Goal: Obtain resource: Obtain resource

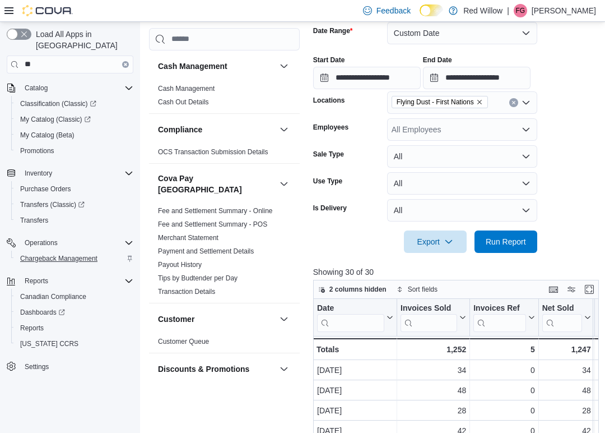
scroll to position [831, 0]
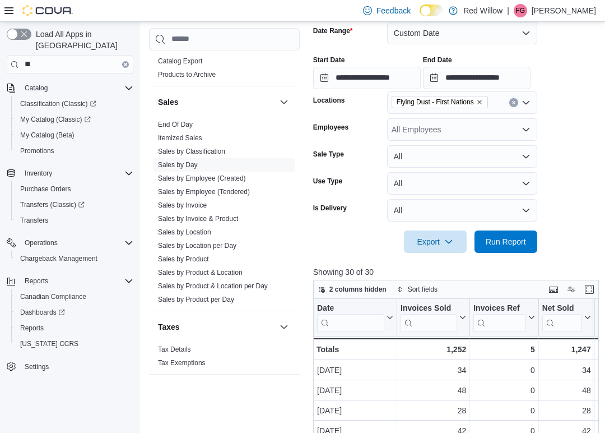
click at [301, 57] on div "Cash Management Cash Management Cash Out Details Compliance OCS Transaction Sub…" at bounding box center [375, 259] width 453 height 736
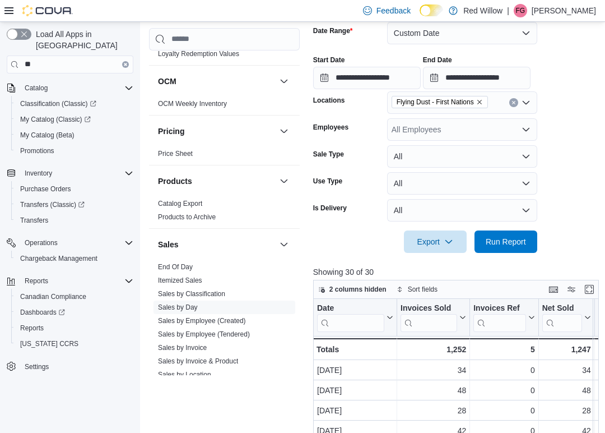
scroll to position [637, 0]
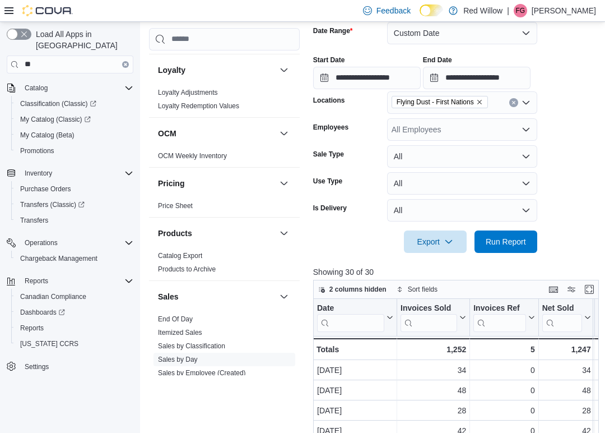
click at [301, 65] on div "Cash Management Cash Management Cash Out Details Compliance OCS Transaction Sub…" at bounding box center [375, 259] width 453 height 736
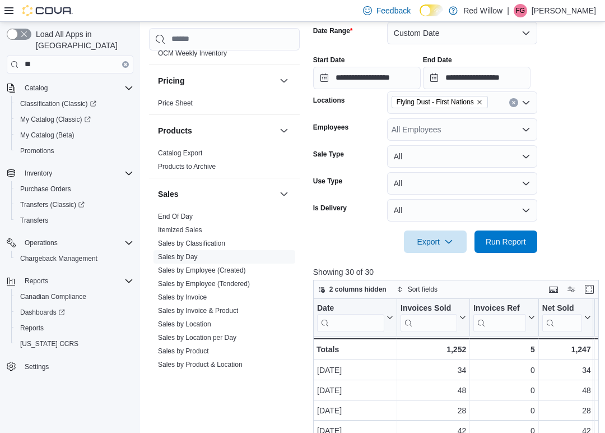
scroll to position [784, 0]
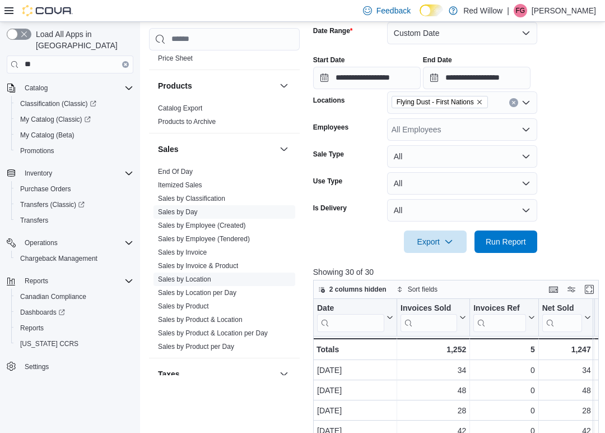
click at [196, 275] on link "Sales by Location" at bounding box center [184, 279] width 53 height 8
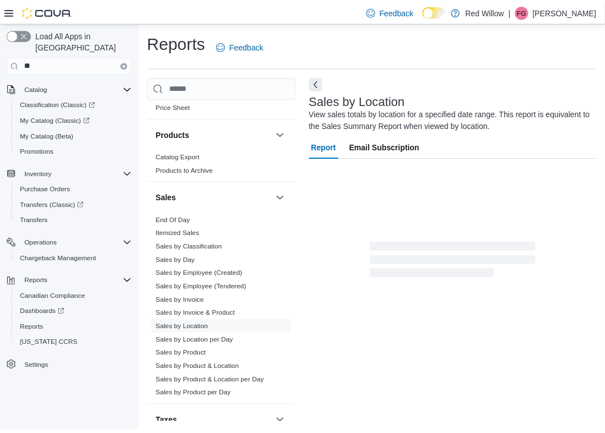
scroll to position [12, 0]
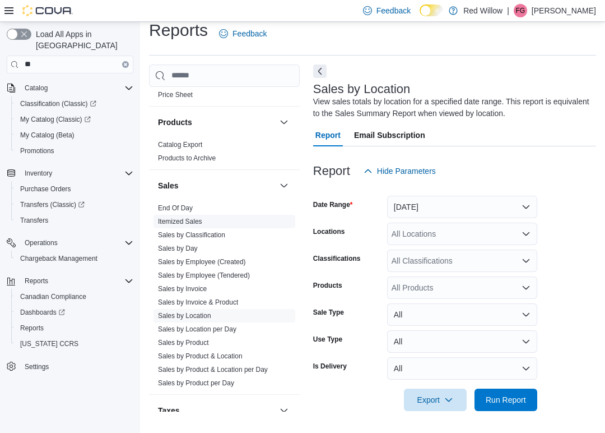
click at [198, 218] on link "Itemized Sales" at bounding box center [180, 222] width 44 height 8
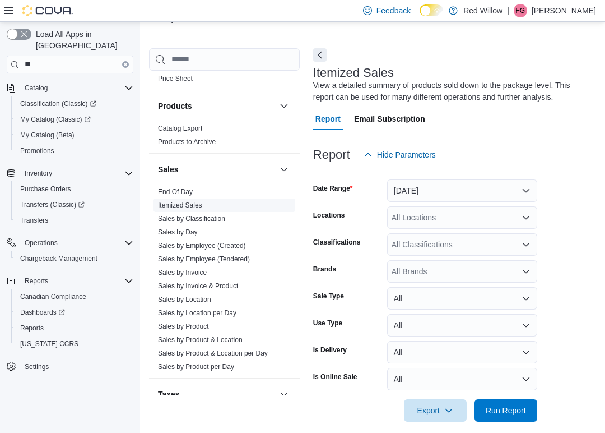
scroll to position [38, 0]
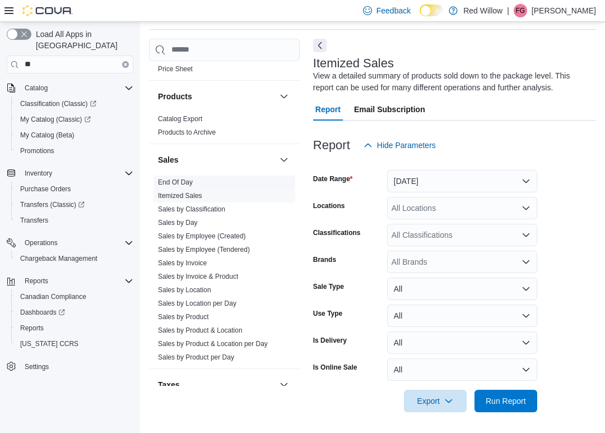
click at [190, 178] on link "End Of Day" at bounding box center [175, 182] width 35 height 8
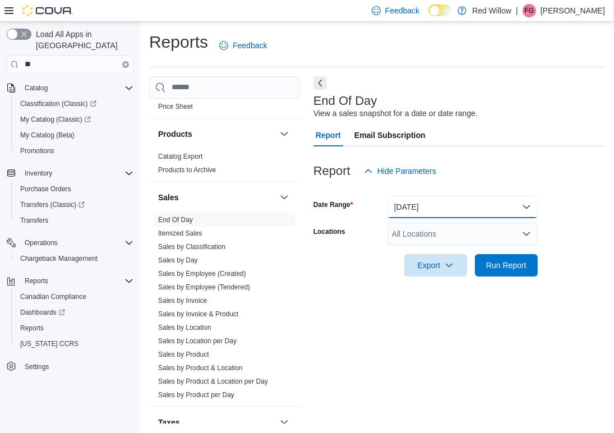
click at [424, 208] on button "[DATE]" at bounding box center [462, 207] width 150 height 22
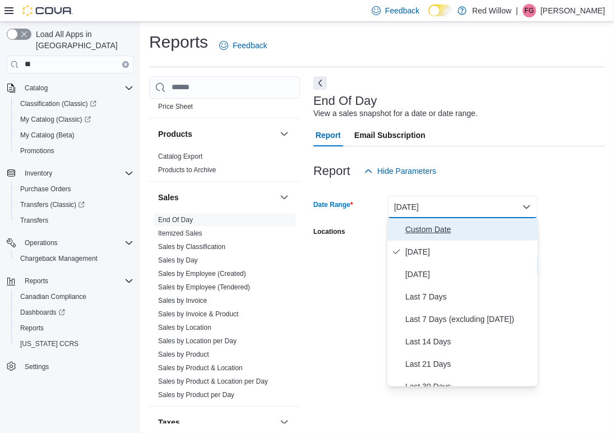
click at [420, 230] on span "Custom Date" at bounding box center [469, 229] width 128 height 13
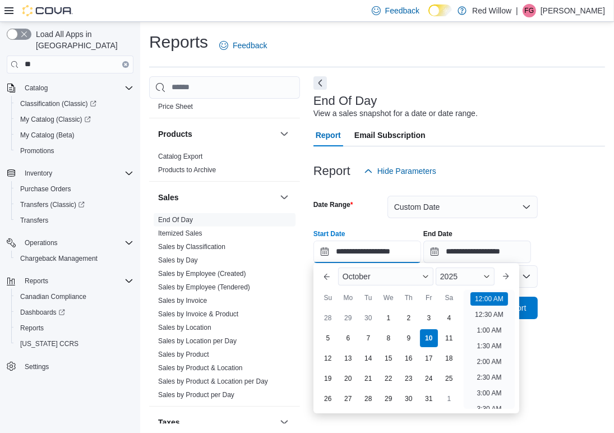
click at [398, 249] on input "**********" at bounding box center [367, 252] width 108 height 22
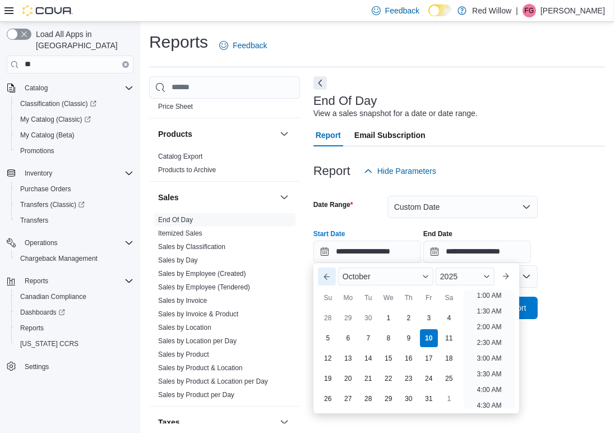
click at [329, 272] on button "Previous Month" at bounding box center [327, 276] width 18 height 18
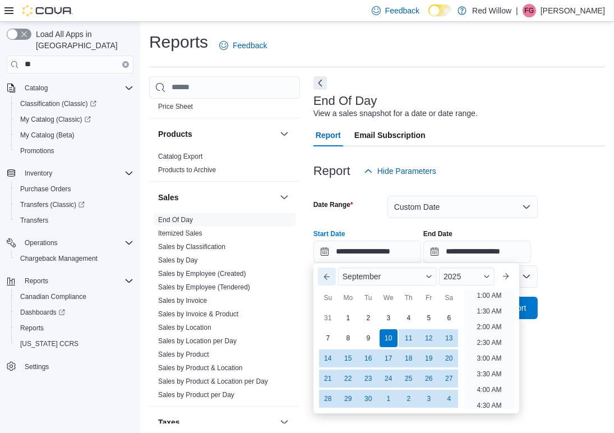
scroll to position [2, 0]
click at [348, 313] on div "1" at bounding box center [348, 318] width 20 height 20
type input "**********"
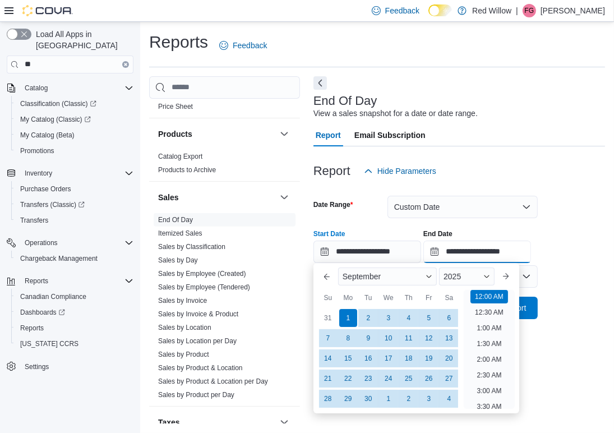
click at [463, 247] on input "**********" at bounding box center [477, 252] width 108 height 22
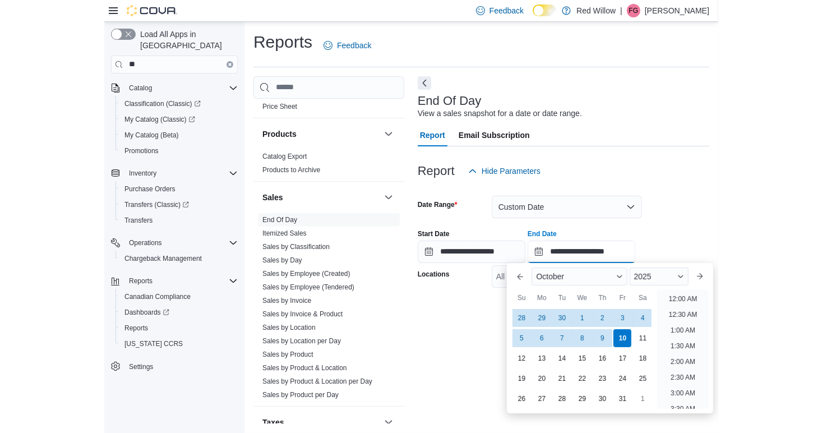
scroll to position [637, 0]
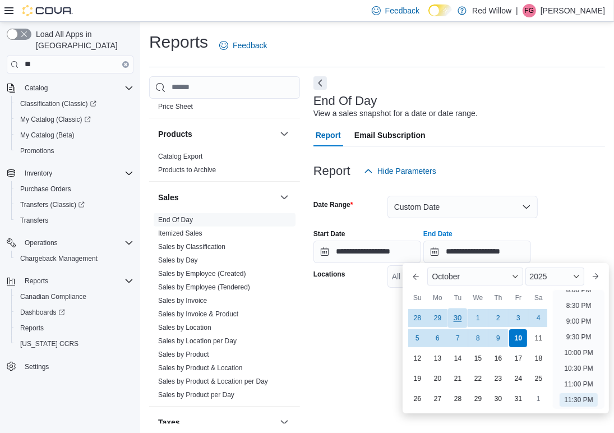
click at [454, 321] on div "30" at bounding box center [458, 318] width 20 height 20
type input "**********"
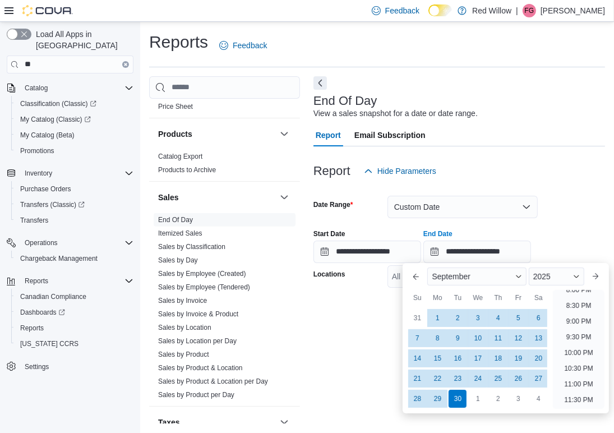
click at [531, 143] on div "Report Email Subscription" at bounding box center [459, 135] width 292 height 22
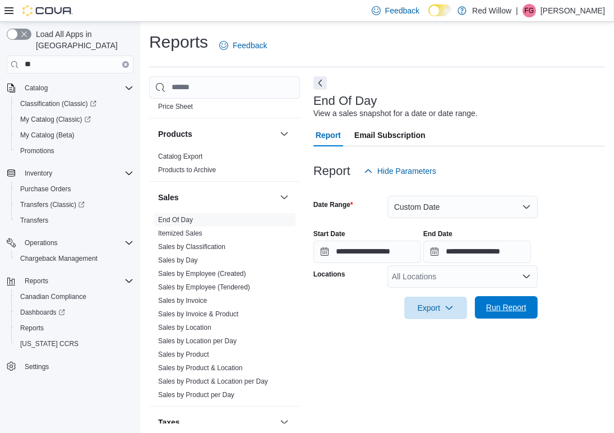
click at [516, 309] on span "Run Report" at bounding box center [506, 307] width 40 height 11
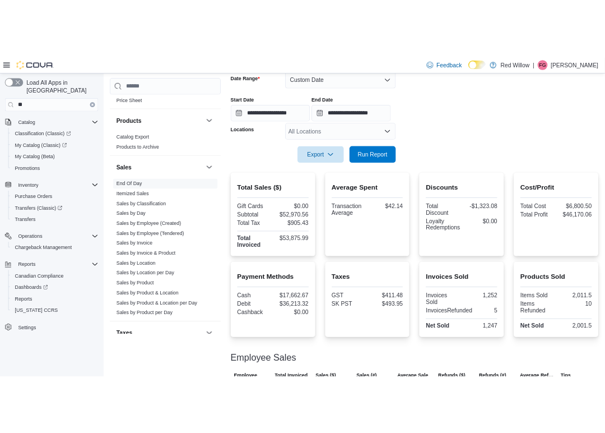
scroll to position [184, 0]
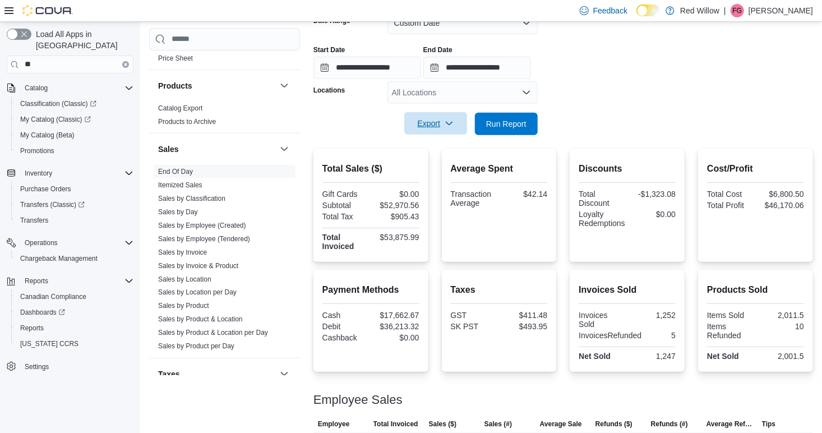
click at [438, 121] on span "Export" at bounding box center [435, 123] width 49 height 22
click at [416, 173] on span "Export to Pdf" at bounding box center [437, 168] width 50 height 9
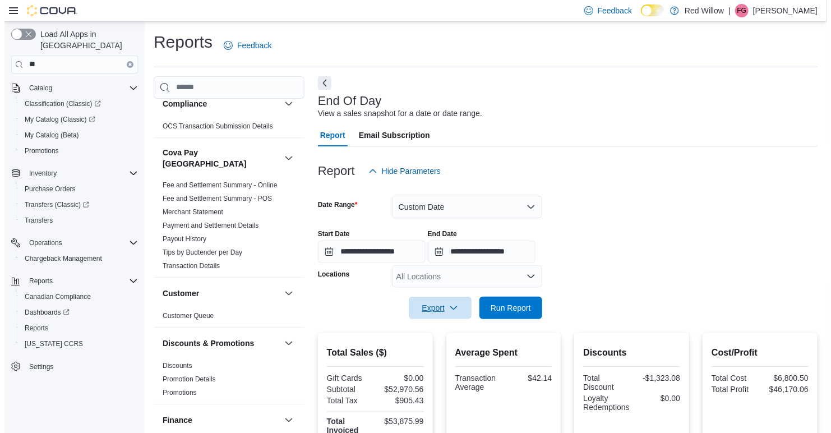
scroll to position [52, 0]
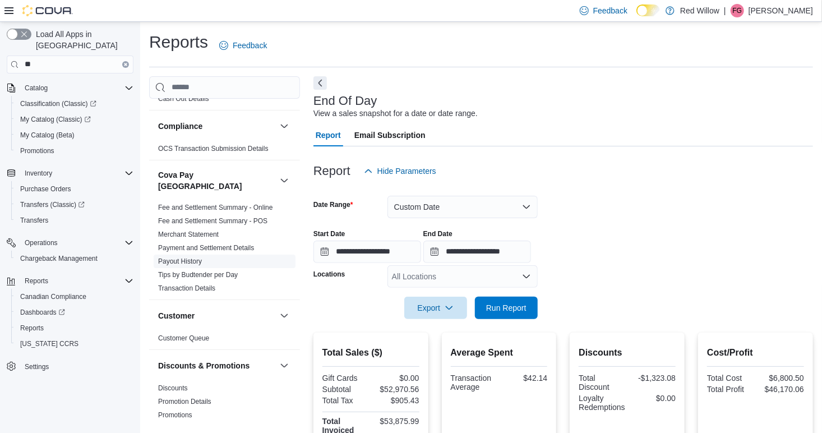
click at [191, 257] on link "Payout History" at bounding box center [180, 261] width 44 height 8
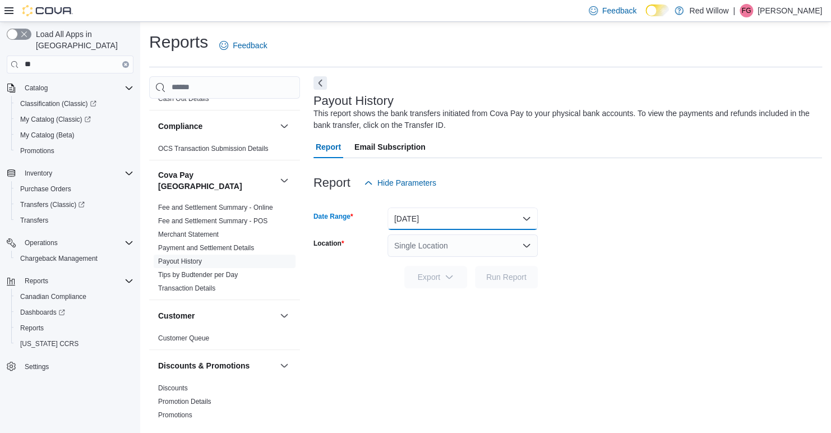
click at [441, 228] on button "[DATE]" at bounding box center [462, 218] width 150 height 22
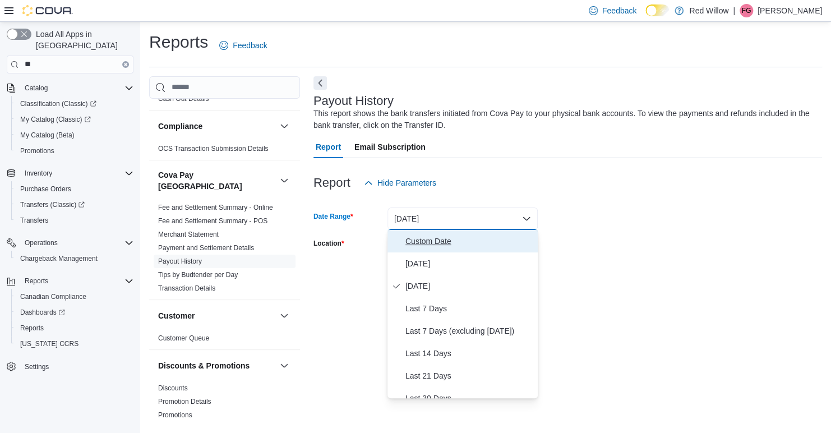
click at [432, 242] on span "Custom Date" at bounding box center [469, 240] width 128 height 13
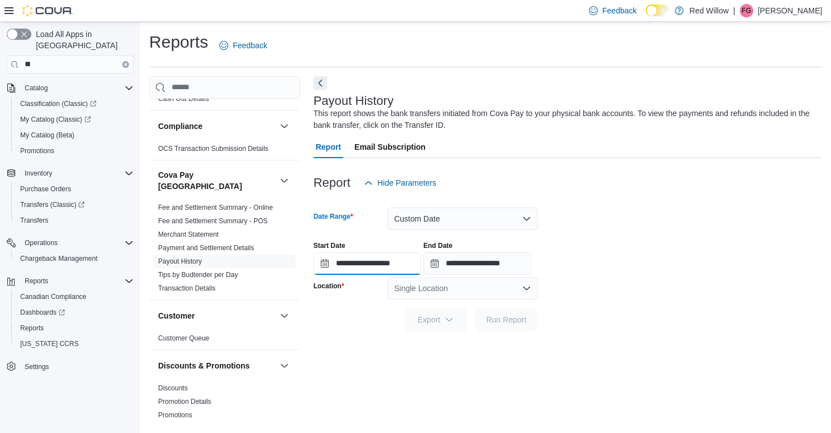
click at [362, 265] on input "**********" at bounding box center [367, 263] width 108 height 22
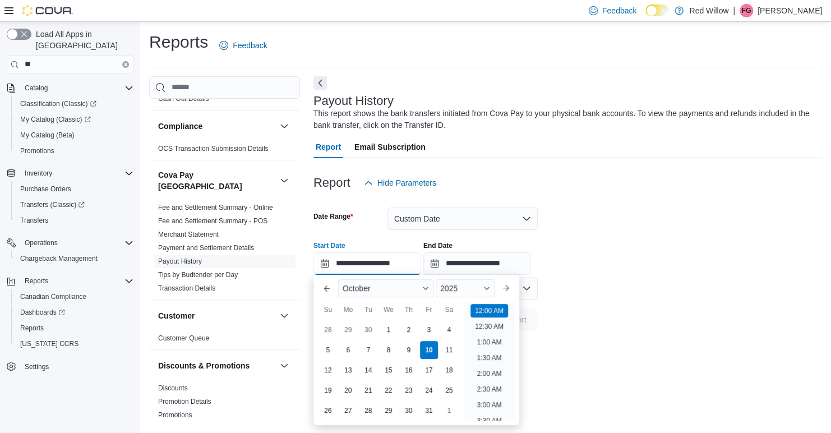
scroll to position [35, 0]
click at [323, 288] on button "Previous Month" at bounding box center [327, 288] width 18 height 18
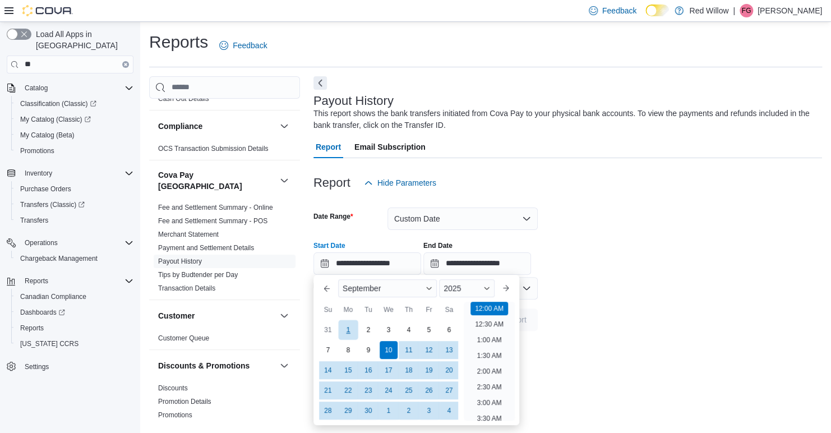
click at [350, 325] on div "1" at bounding box center [348, 330] width 20 height 20
type input "**********"
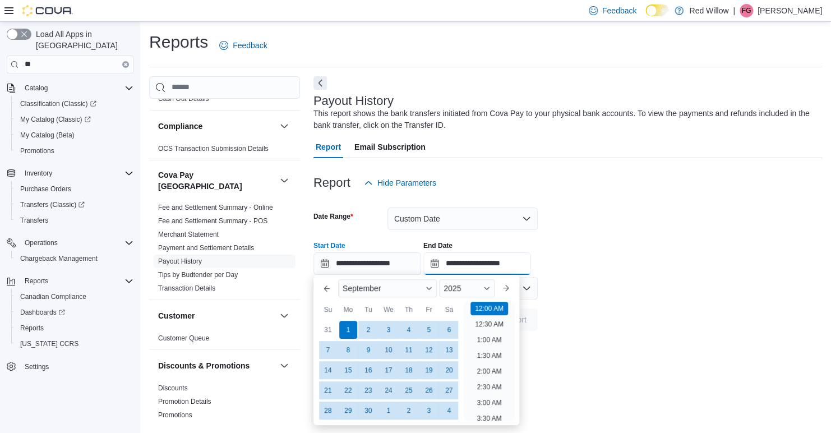
click at [489, 256] on input "**********" at bounding box center [477, 263] width 108 height 22
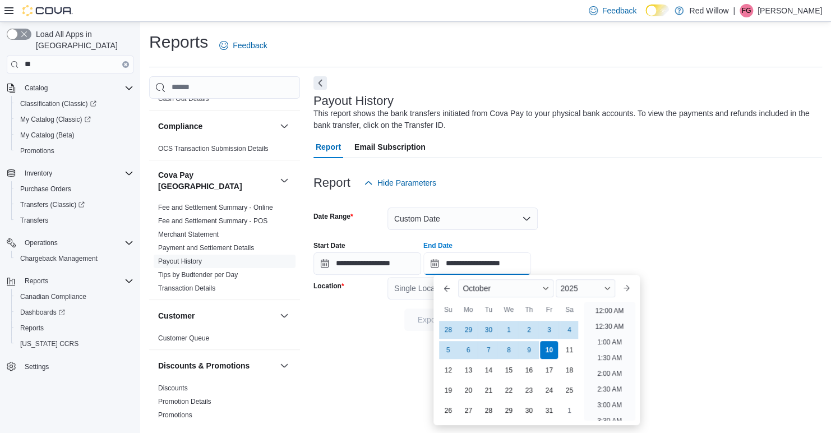
scroll to position [637, 0]
click at [486, 327] on div "30" at bounding box center [489, 330] width 20 height 20
type input "**********"
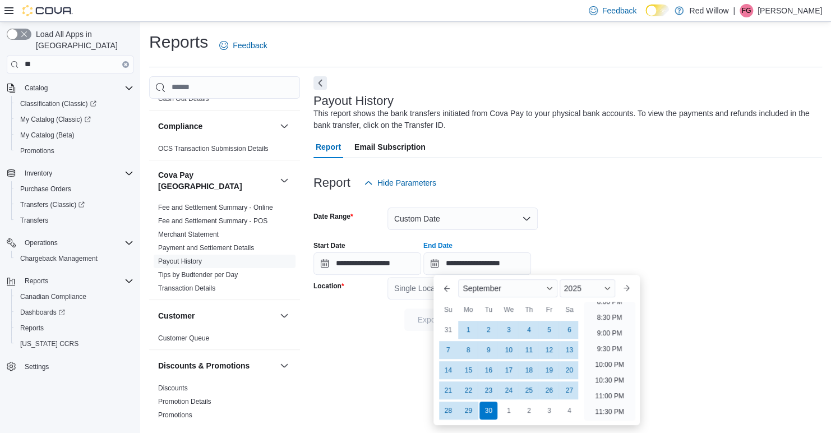
click at [596, 200] on div at bounding box center [567, 200] width 508 height 13
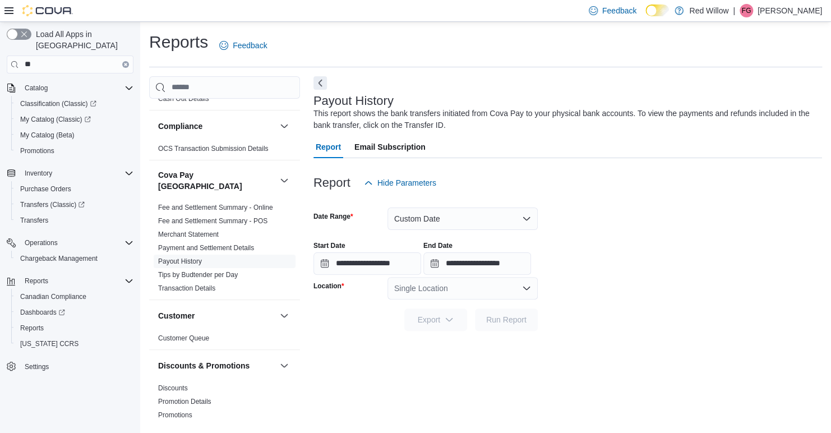
click at [482, 293] on div "Single Location" at bounding box center [462, 288] width 150 height 22
click at [478, 321] on span "Flying Dust - First Nations" at bounding box center [470, 323] width 90 height 11
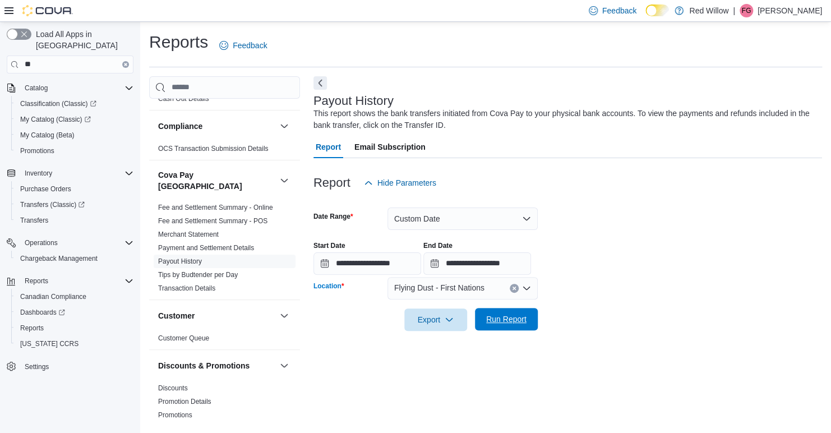
click at [497, 323] on span "Run Report" at bounding box center [506, 318] width 40 height 11
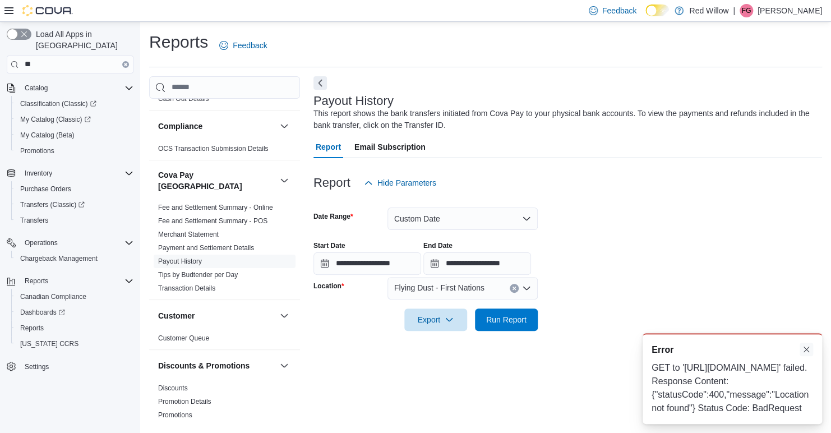
click at [605, 343] on button "Dismiss toast" at bounding box center [805, 349] width 13 height 13
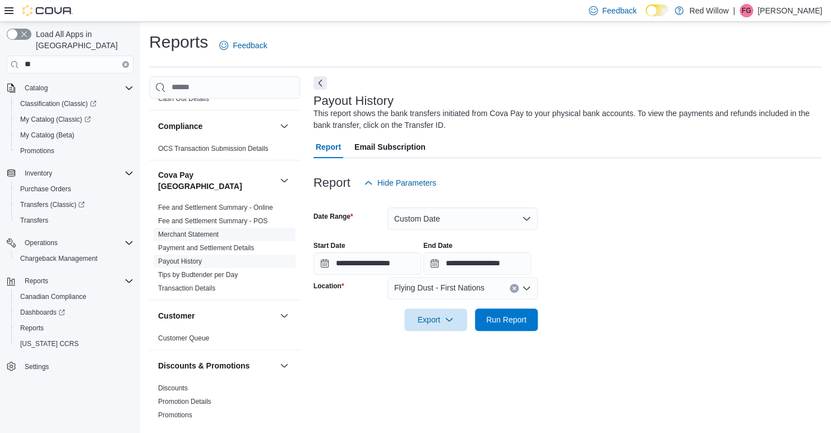
click at [209, 230] on link "Merchant Statement" at bounding box center [188, 234] width 61 height 8
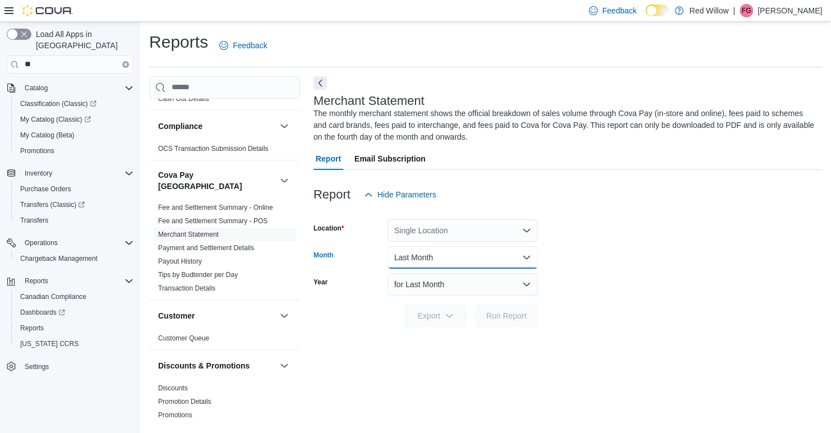
click at [424, 262] on button "Last Month" at bounding box center [462, 257] width 150 height 22
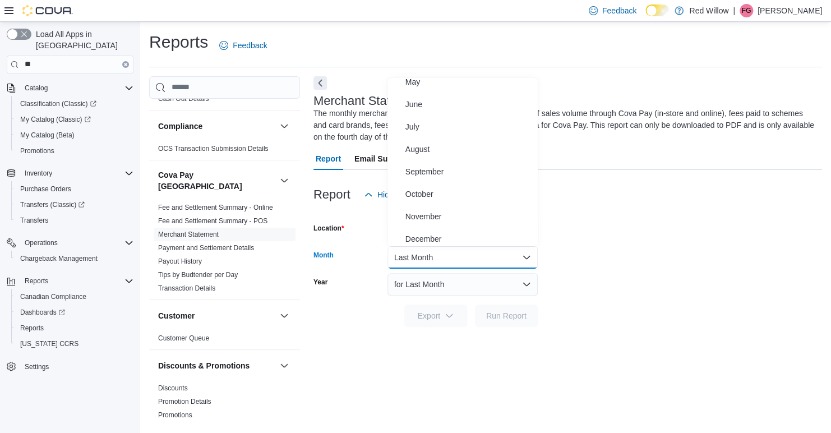
scroll to position [123, 0]
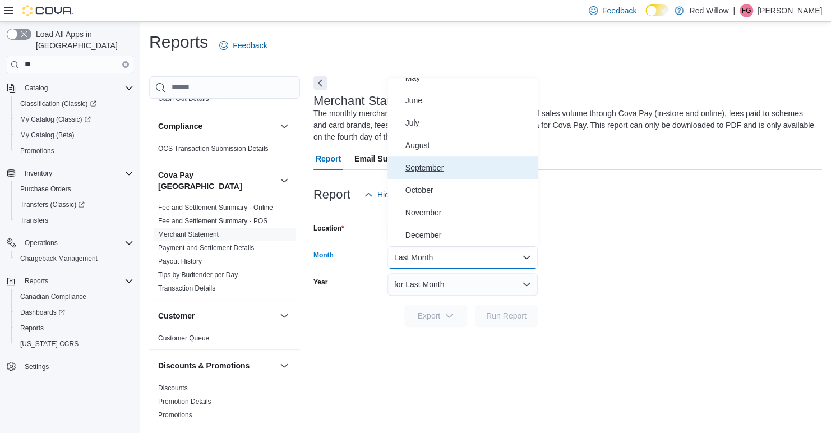
click at [438, 170] on span "September" at bounding box center [469, 167] width 128 height 13
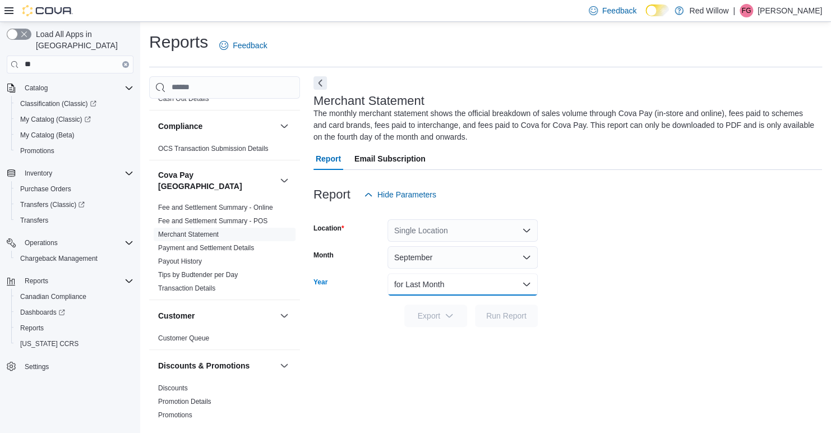
click at [434, 278] on button "for Last Month" at bounding box center [462, 284] width 150 height 22
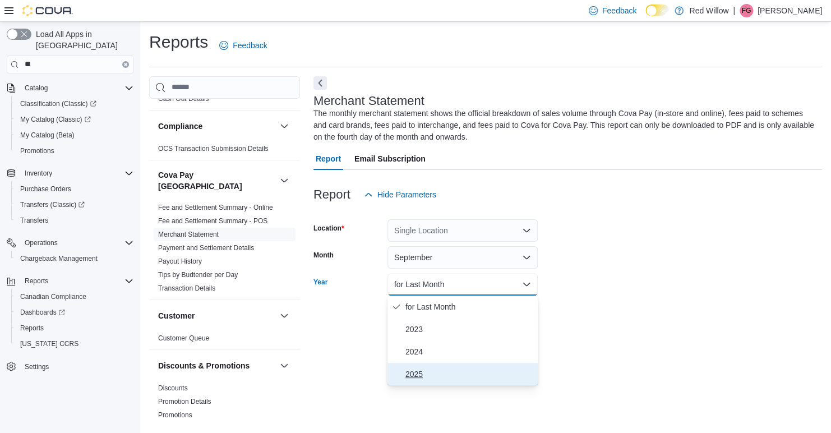
click at [417, 363] on button "2025" at bounding box center [462, 374] width 150 height 22
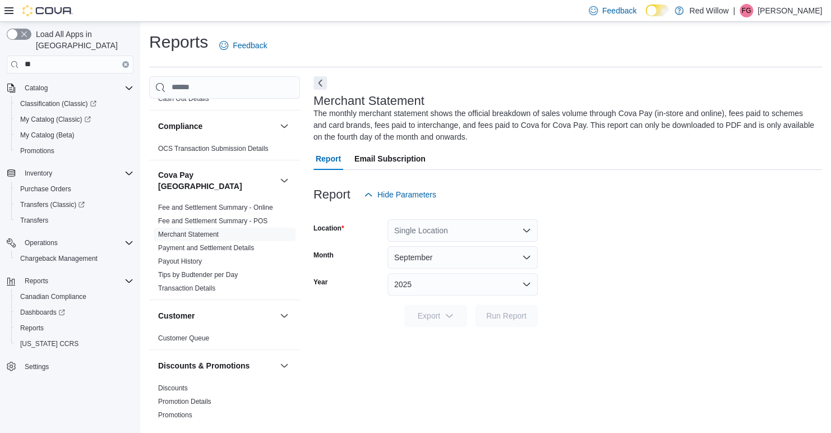
click at [467, 332] on div at bounding box center [567, 333] width 508 height 13
drag, startPoint x: 467, startPoint y: 332, endPoint x: 409, endPoint y: 341, distance: 59.0
click at [409, 341] on div "Merchant Statement The monthly merchant statement shows the official breakdown …" at bounding box center [567, 249] width 508 height 347
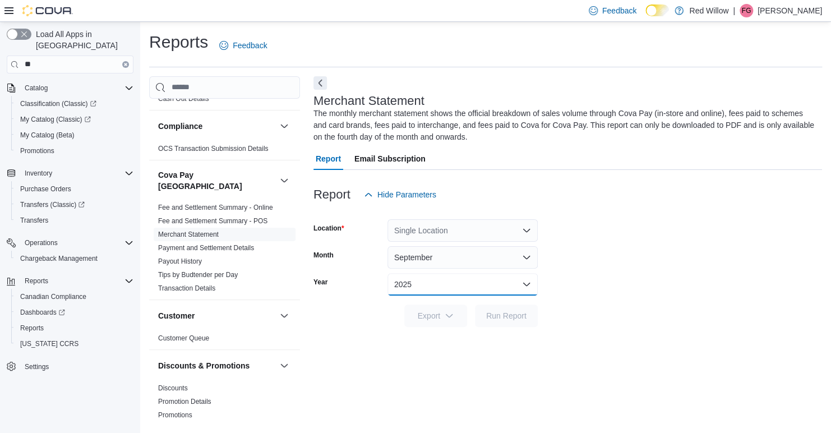
click at [417, 293] on button "2025" at bounding box center [462, 284] width 150 height 22
click at [427, 224] on div "Single Location" at bounding box center [462, 230] width 150 height 22
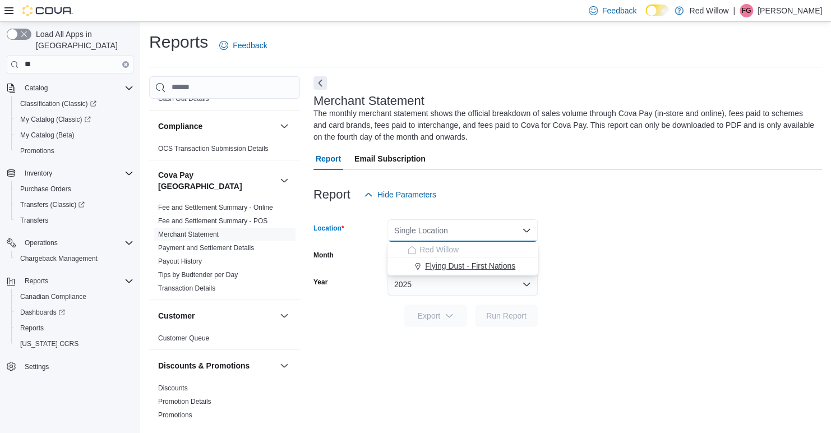
click at [431, 261] on span "Flying Dust - First Nations" at bounding box center [470, 265] width 90 height 11
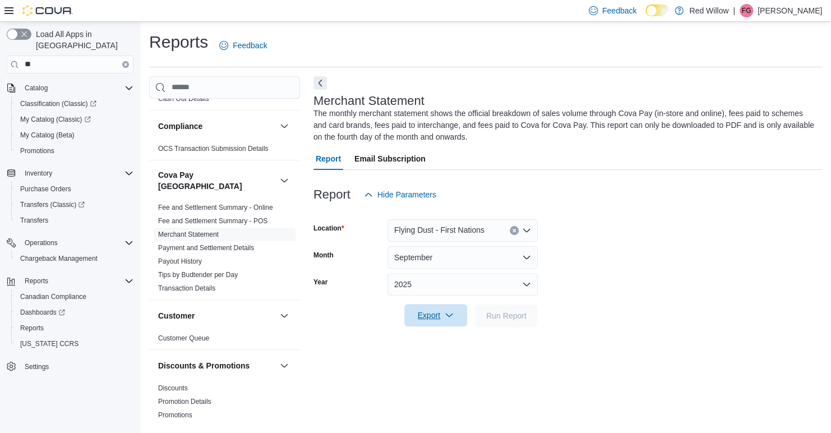
click at [445, 315] on icon "button" at bounding box center [449, 315] width 9 height 9
click at [436, 338] on span "Export to Pdf" at bounding box center [438, 338] width 49 height 9
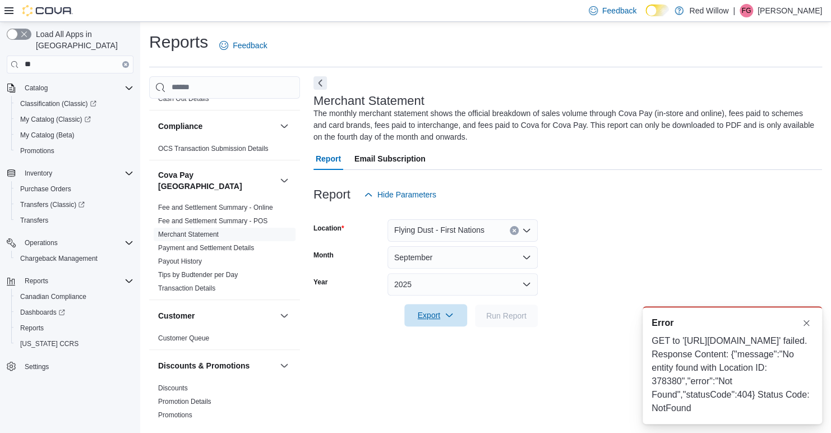
click at [433, 329] on div at bounding box center [567, 333] width 508 height 13
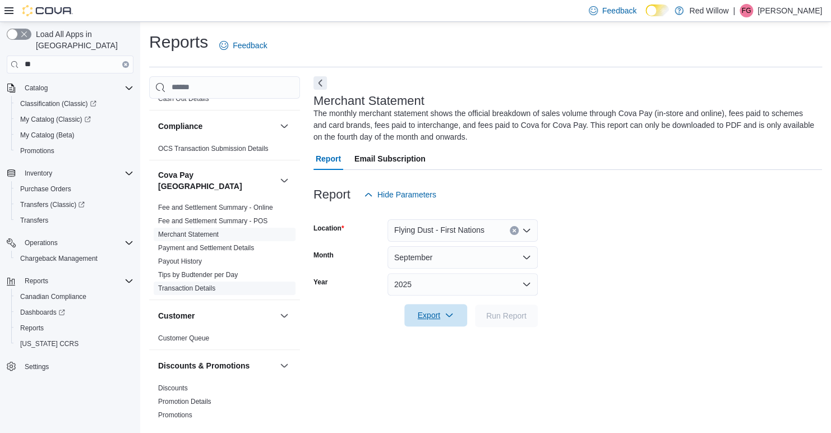
click at [204, 284] on link "Transaction Details" at bounding box center [186, 288] width 57 height 8
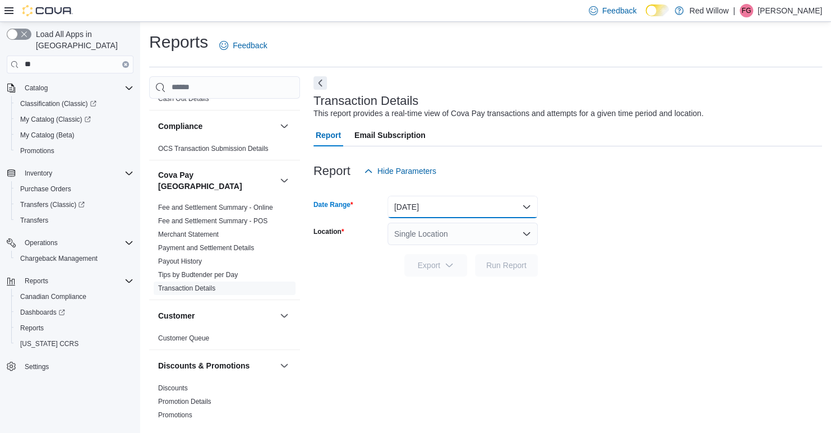
click at [489, 209] on button "[DATE]" at bounding box center [462, 207] width 150 height 22
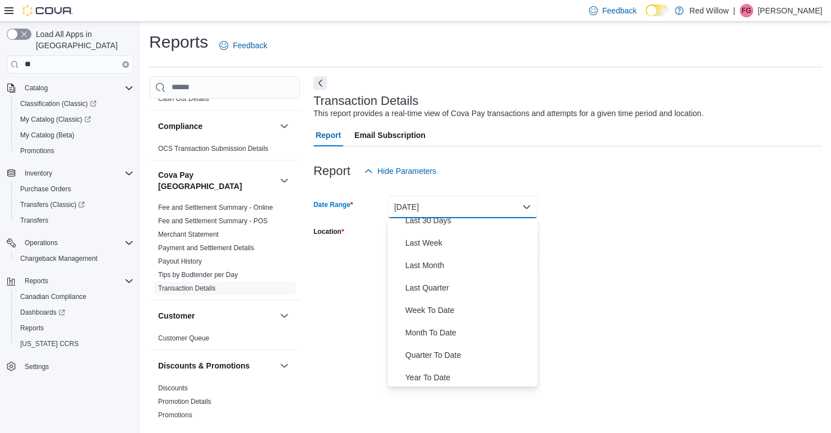
scroll to position [168, 0]
click at [532, 224] on div "Custom Date [DATE] [DATE] Last 7 Days Last 7 Days (excluding [DATE]) Last 14 Da…" at bounding box center [462, 302] width 150 height 168
click at [213, 217] on link "Fee and Settlement Summary - POS" at bounding box center [212, 221] width 109 height 8
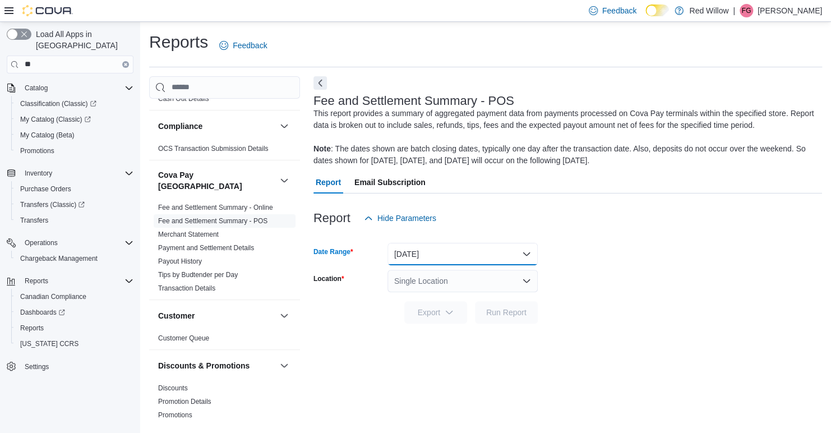
click at [449, 251] on button "[DATE]" at bounding box center [462, 254] width 150 height 22
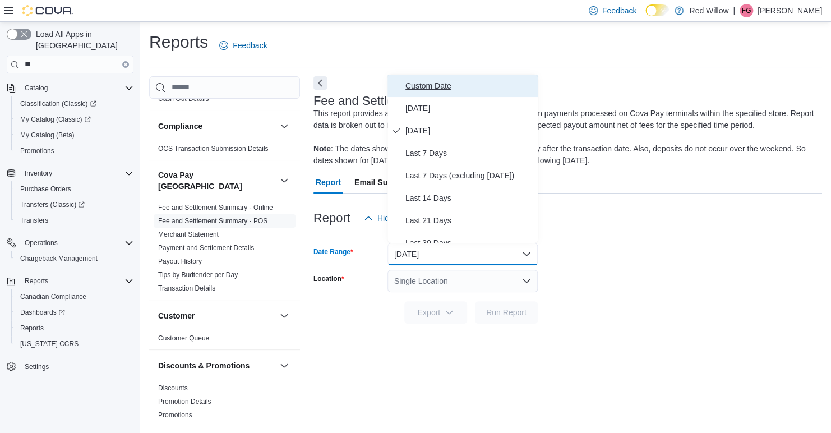
click at [436, 84] on span "Custom Date" at bounding box center [469, 85] width 128 height 13
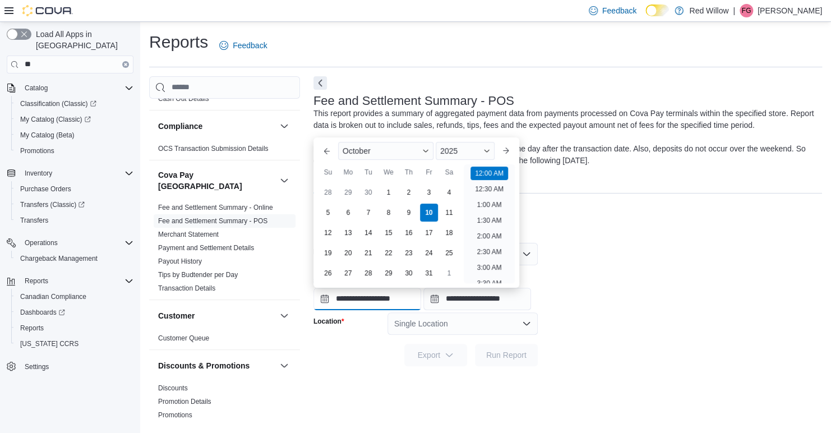
click at [371, 294] on input "**********" at bounding box center [367, 299] width 108 height 22
click at [325, 151] on button "Previous Month" at bounding box center [327, 151] width 18 height 18
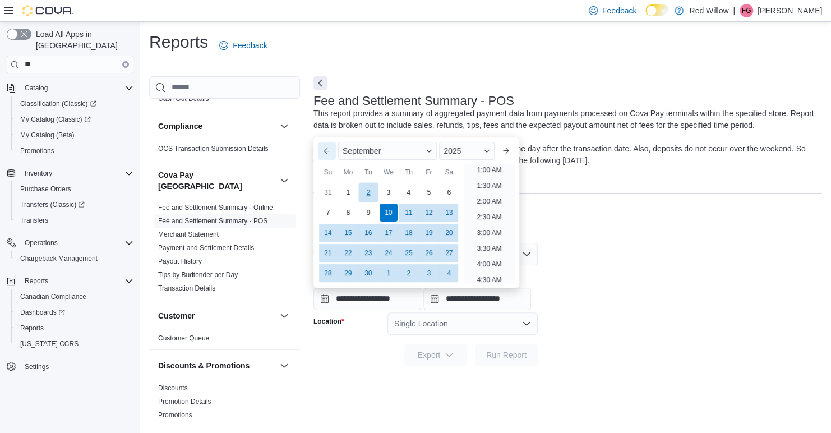
scroll to position [2, 0]
click at [349, 188] on div "1" at bounding box center [348, 192] width 20 height 20
type input "**********"
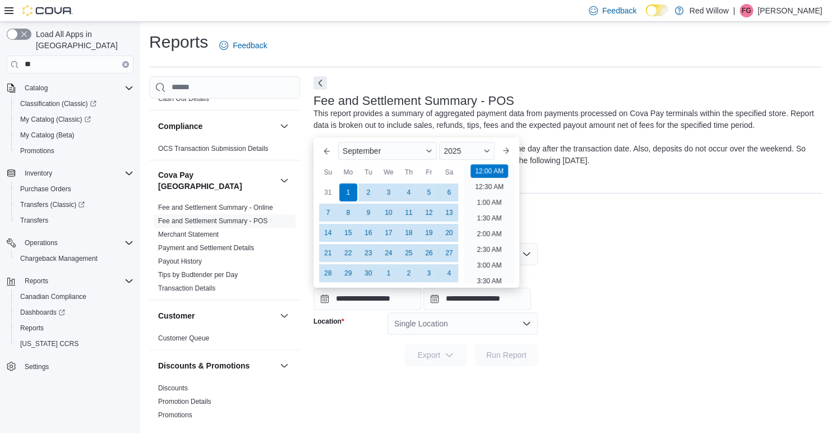
click at [538, 213] on div "Report Hide Parameters" at bounding box center [567, 218] width 508 height 22
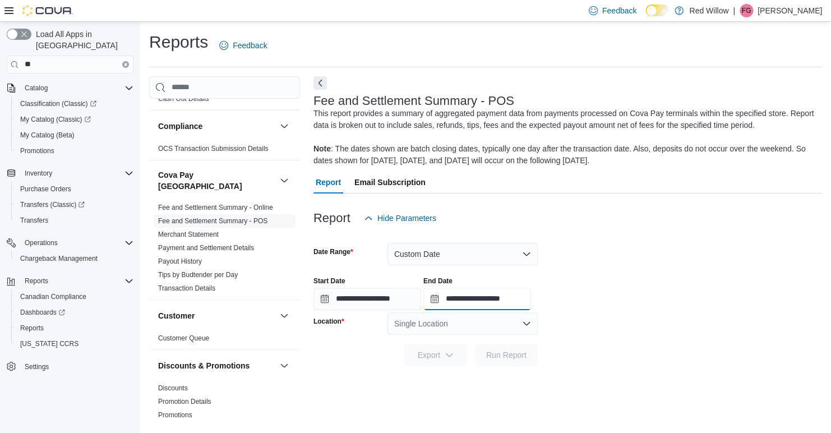
click at [473, 302] on input "**********" at bounding box center [477, 299] width 108 height 22
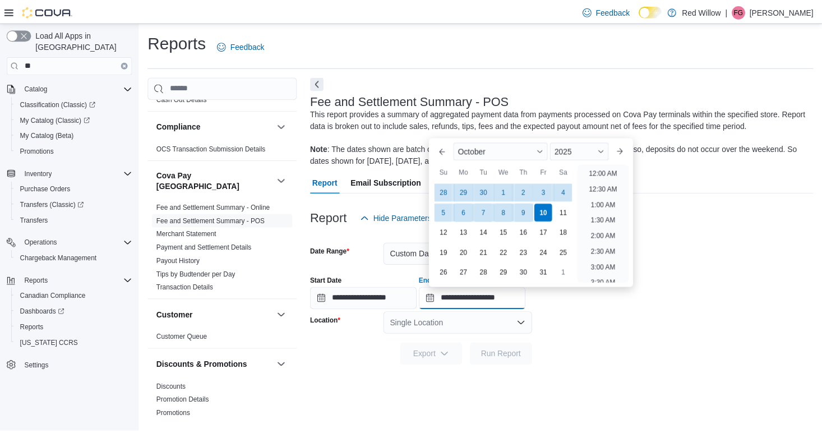
scroll to position [637, 0]
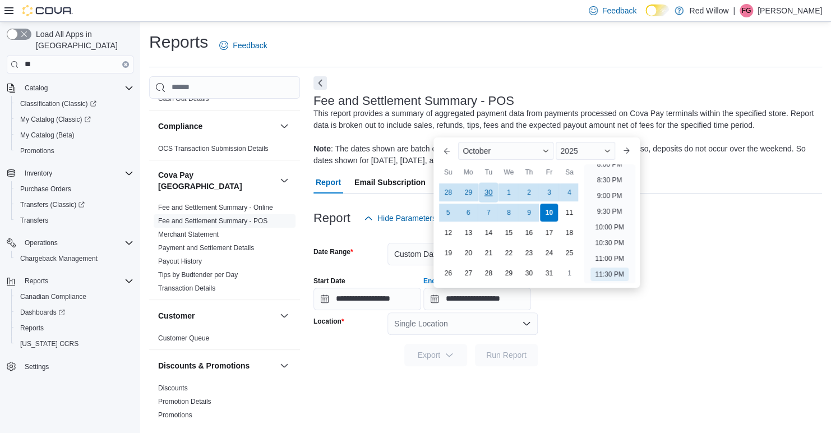
click at [488, 195] on div "30" at bounding box center [489, 192] width 20 height 20
type input "**********"
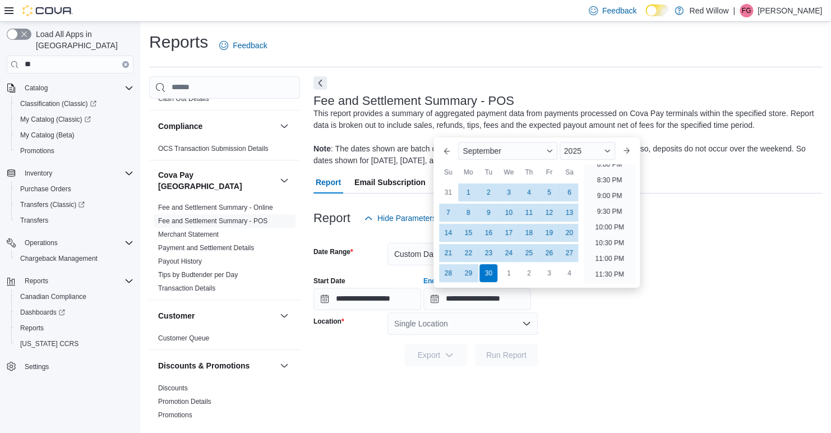
click at [605, 258] on form "**********" at bounding box center [567, 297] width 508 height 137
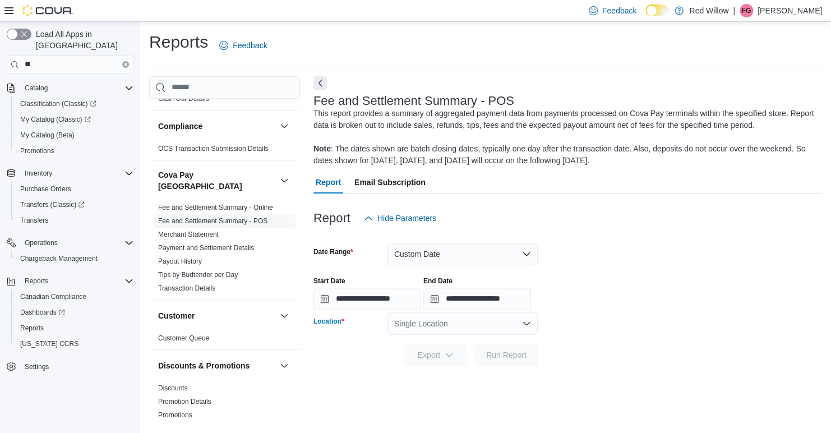
click at [515, 327] on div "Single Location" at bounding box center [462, 323] width 150 height 22
click at [472, 361] on span "Flying Dust - First Nations" at bounding box center [470, 358] width 90 height 11
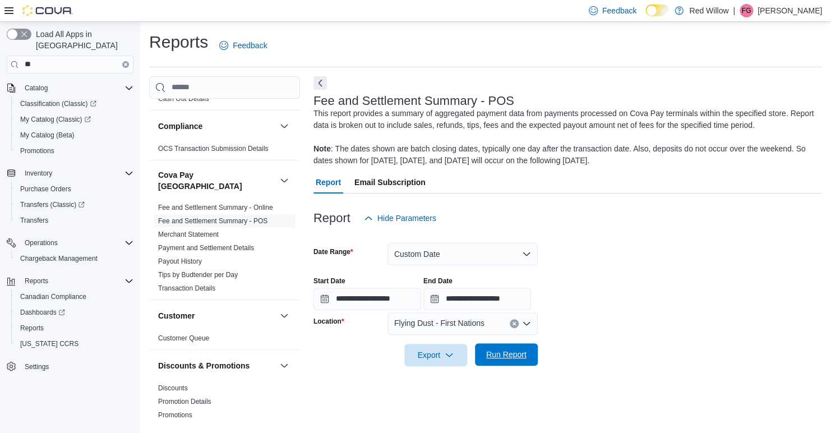
click at [505, 357] on span "Run Report" at bounding box center [506, 354] width 40 height 11
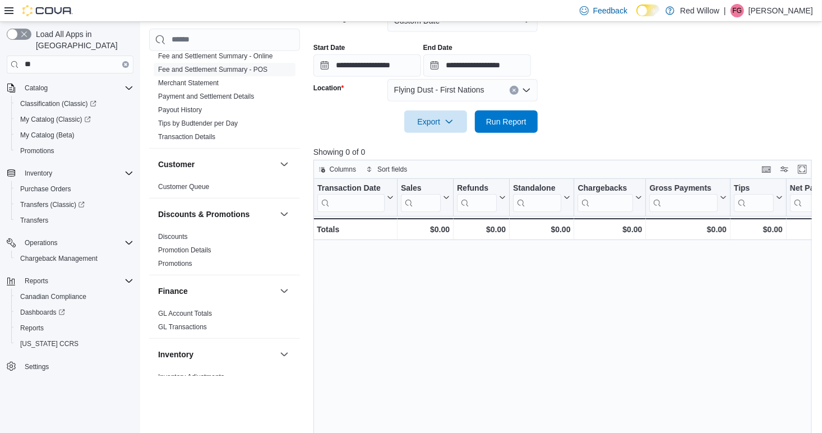
scroll to position [70, 0]
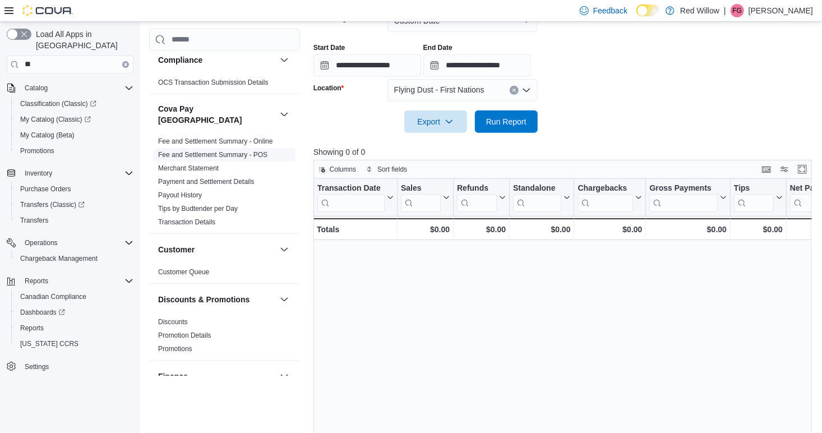
click at [269, 147] on span "Fee and Settlement Summary - POS" at bounding box center [225, 153] width 142 height 13
click at [214, 150] on span "Fee and Settlement Summary - POS" at bounding box center [212, 154] width 109 height 9
click at [231, 137] on link "Fee and Settlement Summary - Online" at bounding box center [215, 141] width 115 height 8
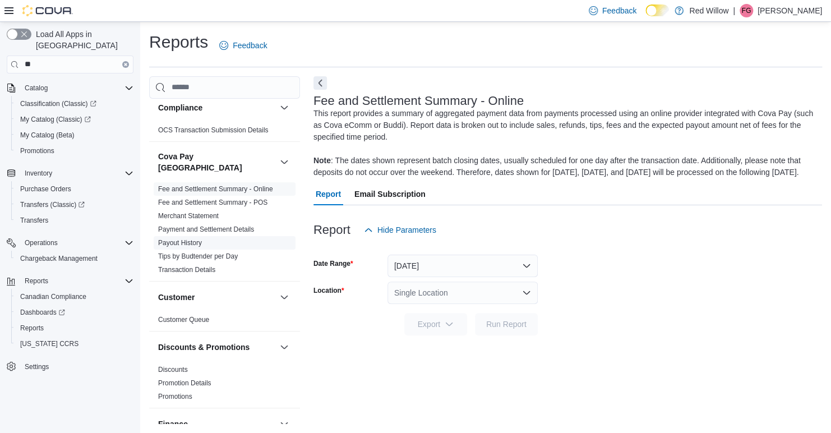
click at [177, 239] on link "Payout History" at bounding box center [180, 243] width 44 height 8
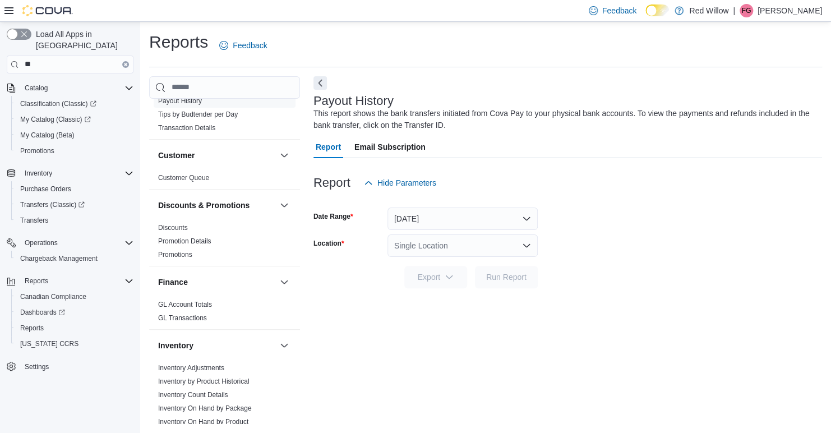
scroll to position [242, 0]
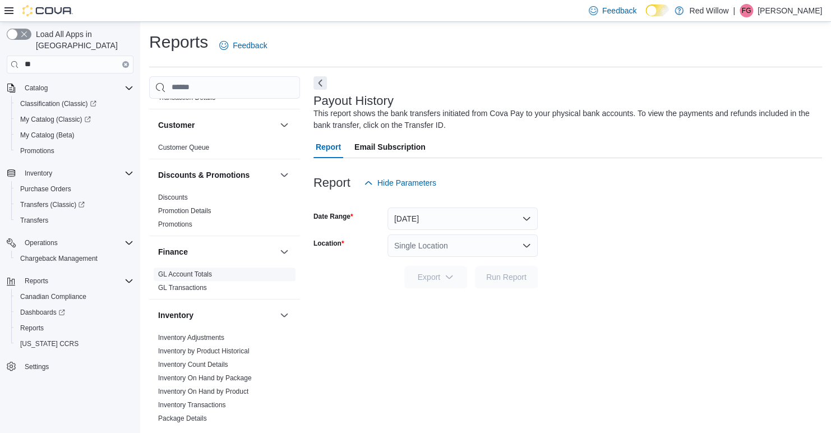
click at [190, 269] on span "GL Account Totals" at bounding box center [225, 273] width 142 height 13
click at [186, 270] on link "GL Account Totals" at bounding box center [185, 274] width 54 height 8
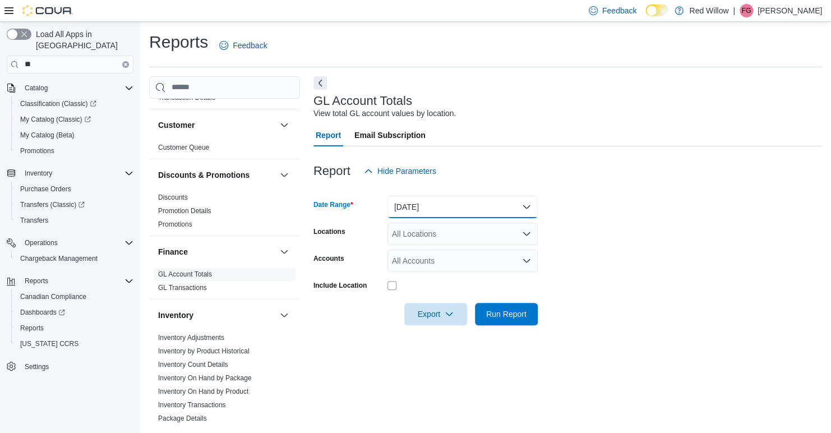
click at [427, 206] on button "[DATE]" at bounding box center [462, 207] width 150 height 22
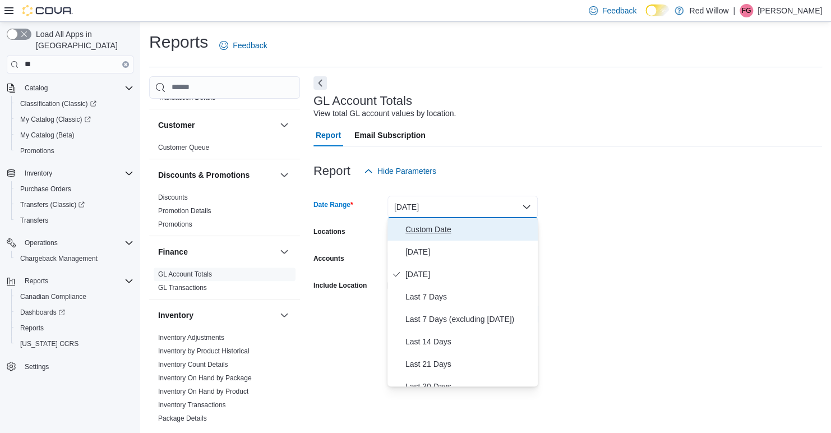
click at [423, 230] on span "Custom Date" at bounding box center [469, 229] width 128 height 13
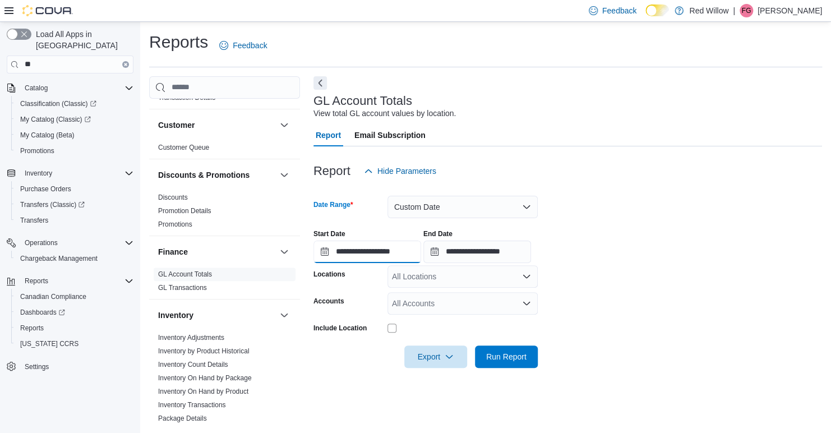
click at [357, 256] on input "**********" at bounding box center [367, 252] width 108 height 22
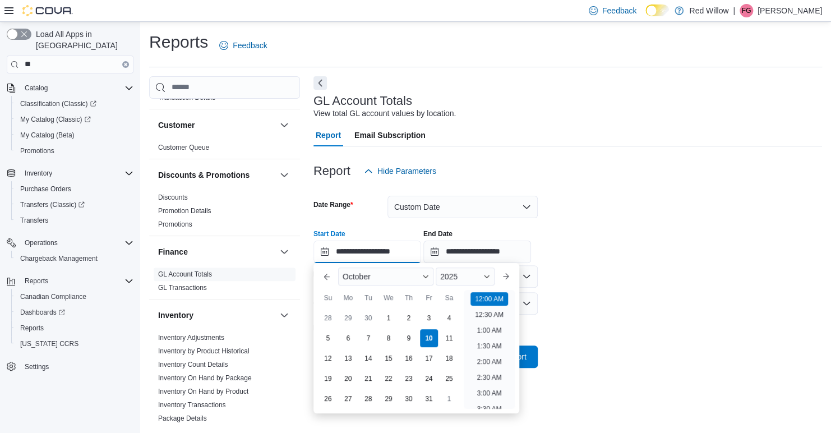
scroll to position [35, 0]
click at [328, 275] on button "Previous Month" at bounding box center [327, 276] width 18 height 18
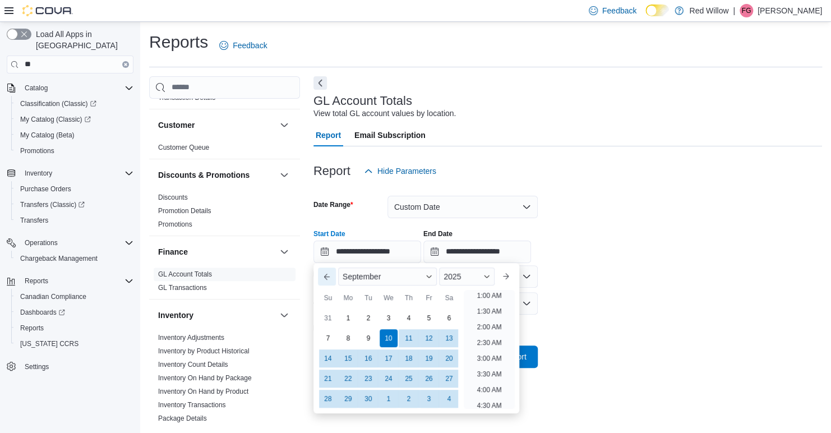
scroll to position [2, 0]
click at [354, 314] on div "1" at bounding box center [348, 318] width 20 height 20
type input "**********"
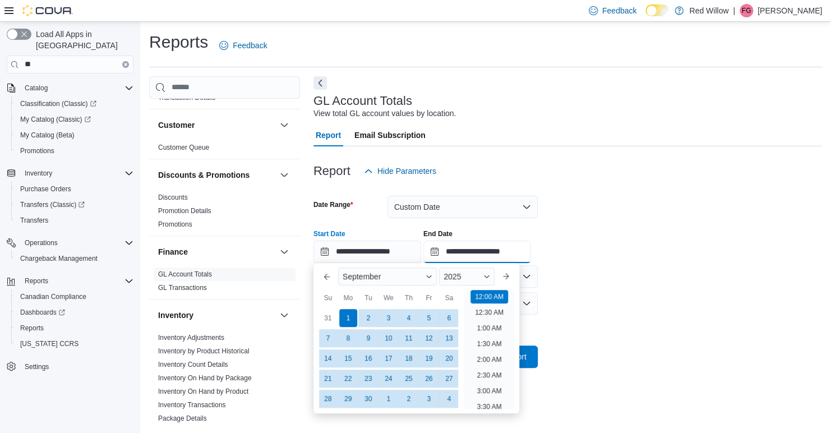
click at [457, 258] on input "**********" at bounding box center [477, 252] width 108 height 22
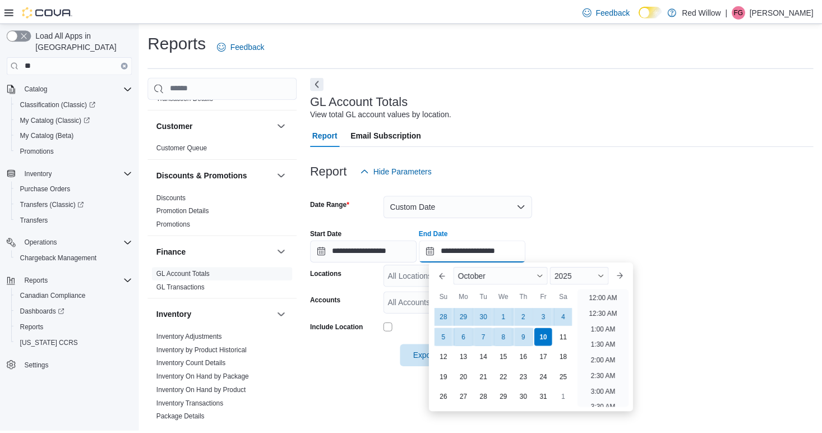
scroll to position [637, 0]
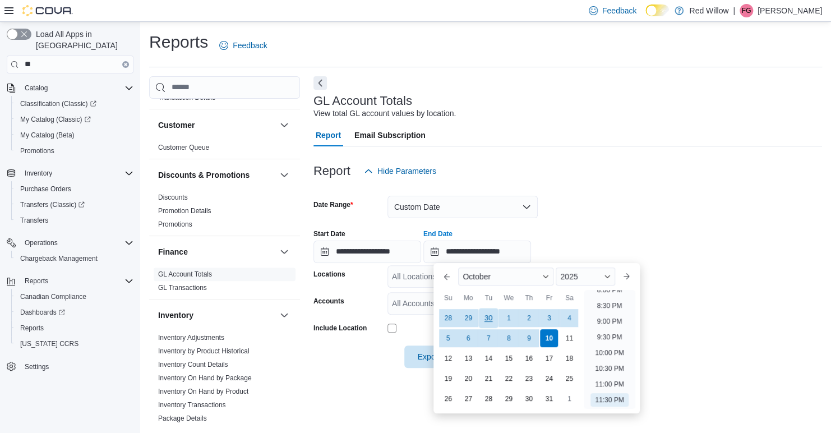
click at [491, 319] on div "30" at bounding box center [489, 318] width 20 height 20
type input "**********"
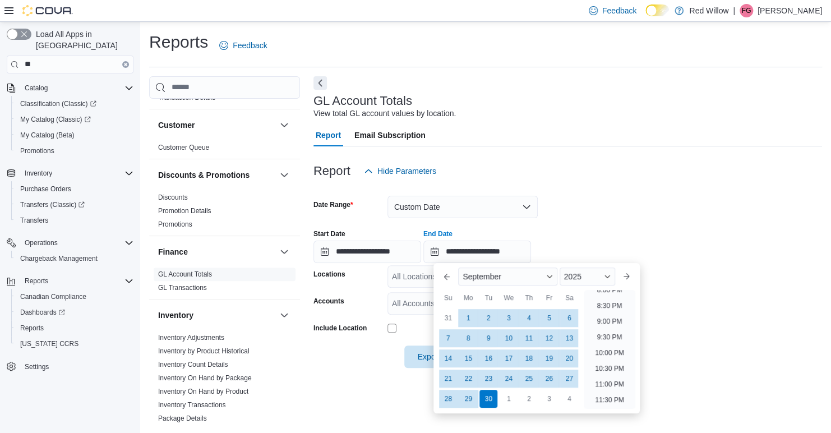
click at [605, 177] on div "Report Hide Parameters" at bounding box center [567, 171] width 508 height 22
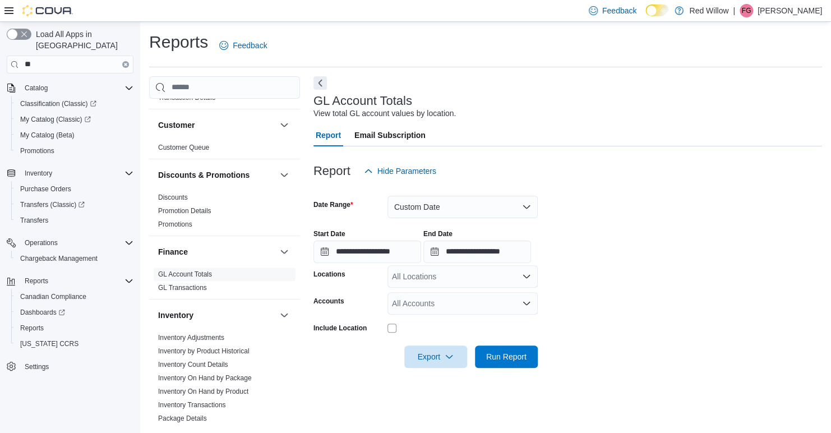
click at [605, 177] on div "Report Hide Parameters" at bounding box center [567, 171] width 508 height 22
click at [507, 357] on span "Run Report" at bounding box center [506, 355] width 40 height 11
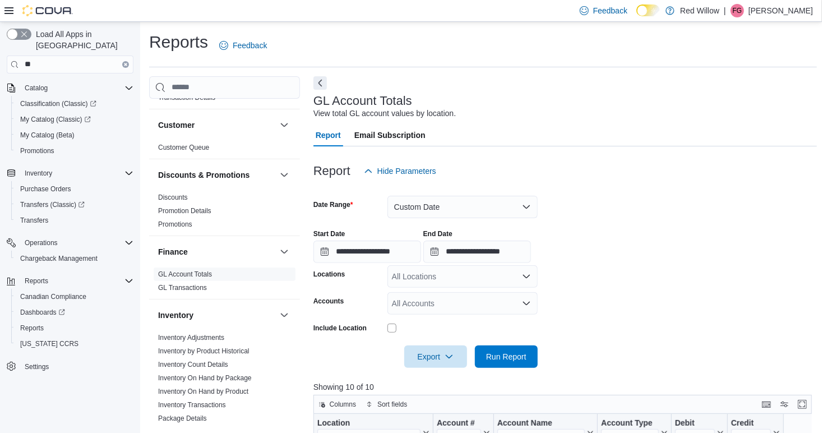
click at [605, 234] on form "**********" at bounding box center [564, 275] width 503 height 186
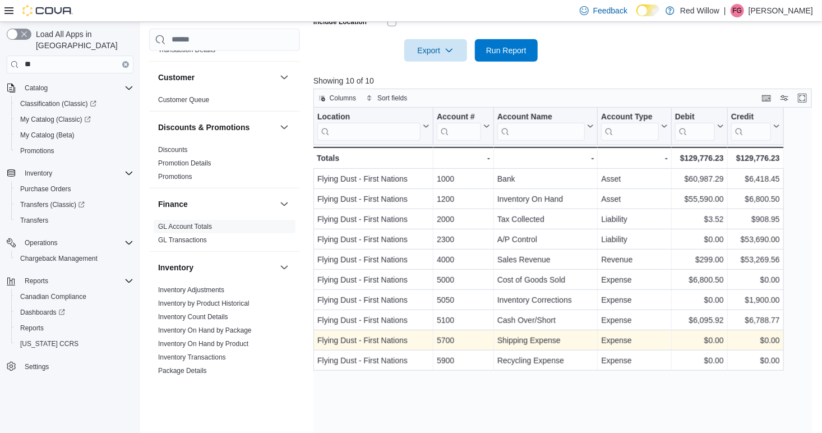
scroll to position [317, 0]
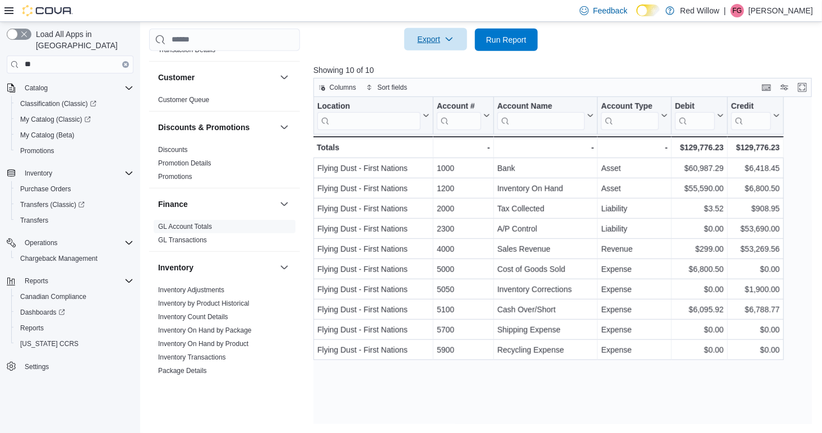
click at [442, 38] on span "Export" at bounding box center [435, 39] width 49 height 22
click at [433, 68] on button "Export to Excel" at bounding box center [437, 62] width 64 height 22
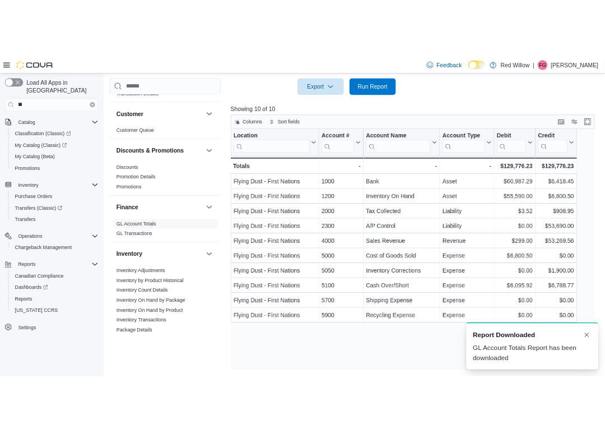
scroll to position [0, 0]
